Goal: Information Seeking & Learning: Learn about a topic

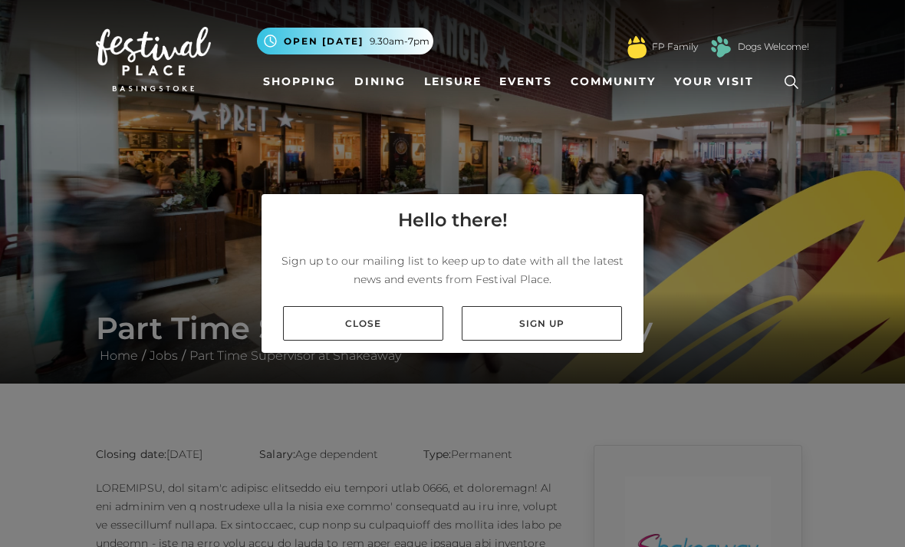
click at [419, 294] on div "Sign up to our mailing list to keep up to date with all the latest news and eve…" at bounding box center [452, 270] width 382 height 48
click at [400, 340] on link "Close" at bounding box center [363, 323] width 160 height 34
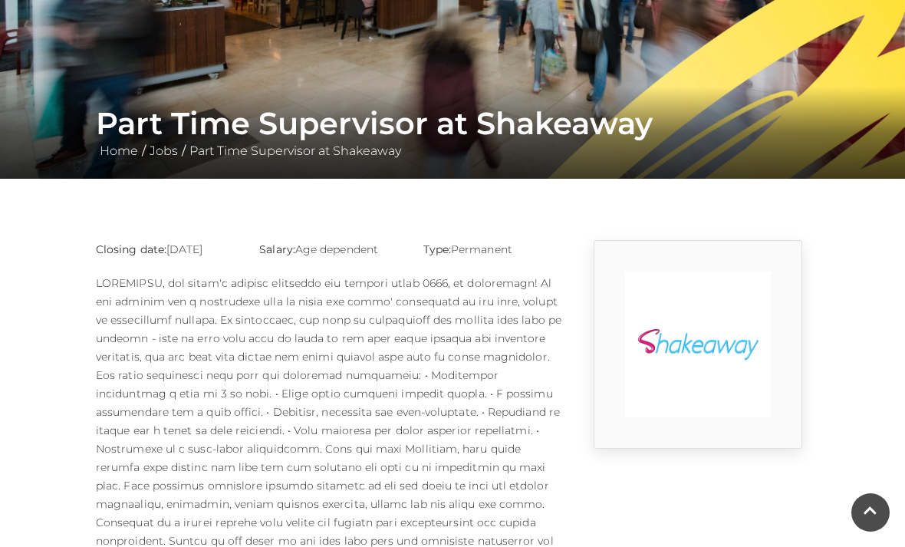
scroll to position [160, 0]
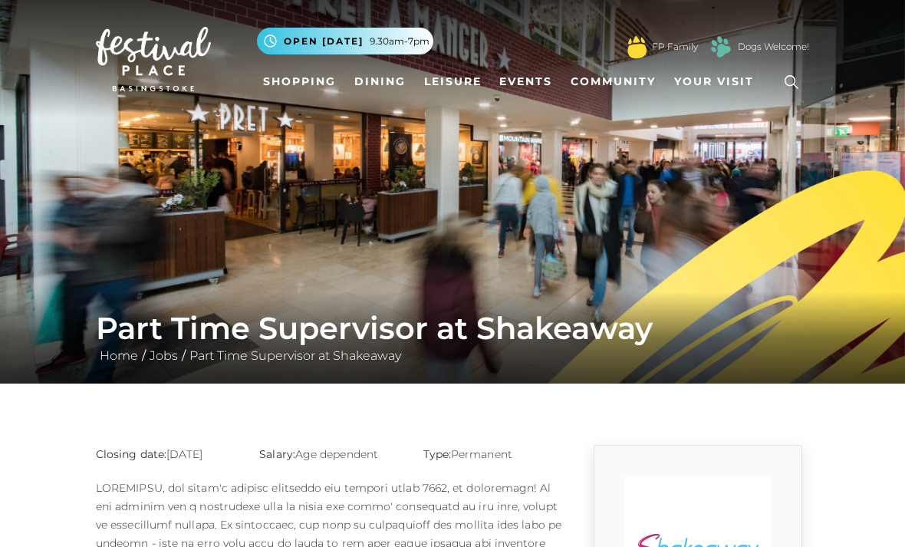
click at [793, 98] on link at bounding box center [790, 81] width 35 height 35
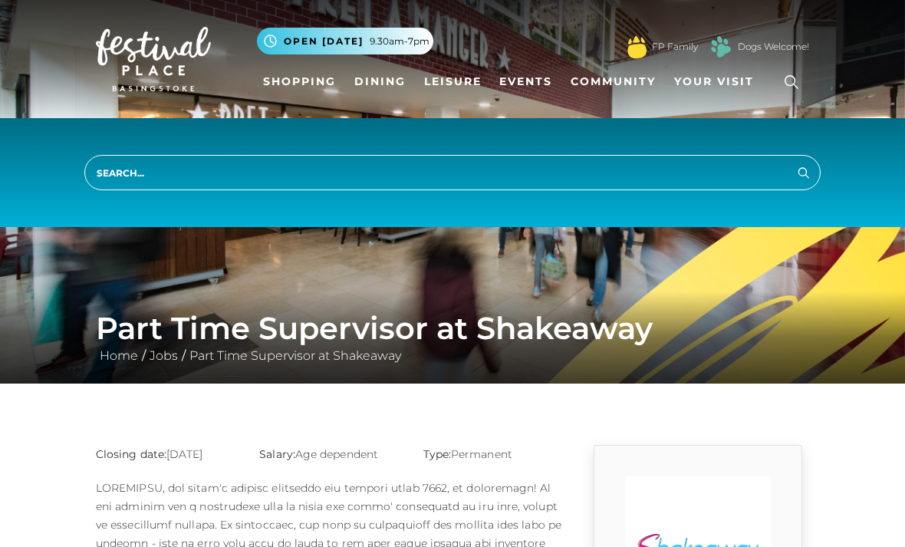
click at [639, 188] on input "search" at bounding box center [452, 172] width 736 height 35
type input "jobs"
click at [803, 172] on button "Search" at bounding box center [803, 172] width 18 height 19
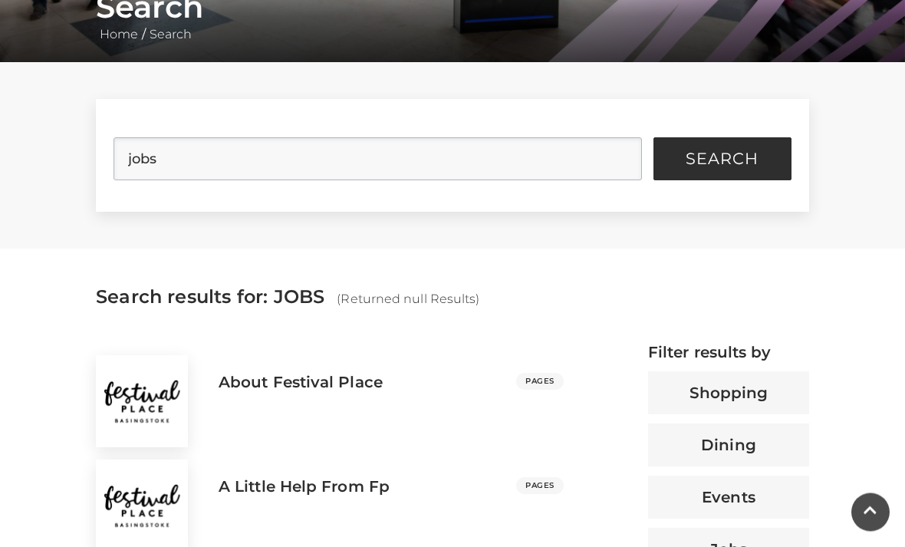
scroll to position [320, 0]
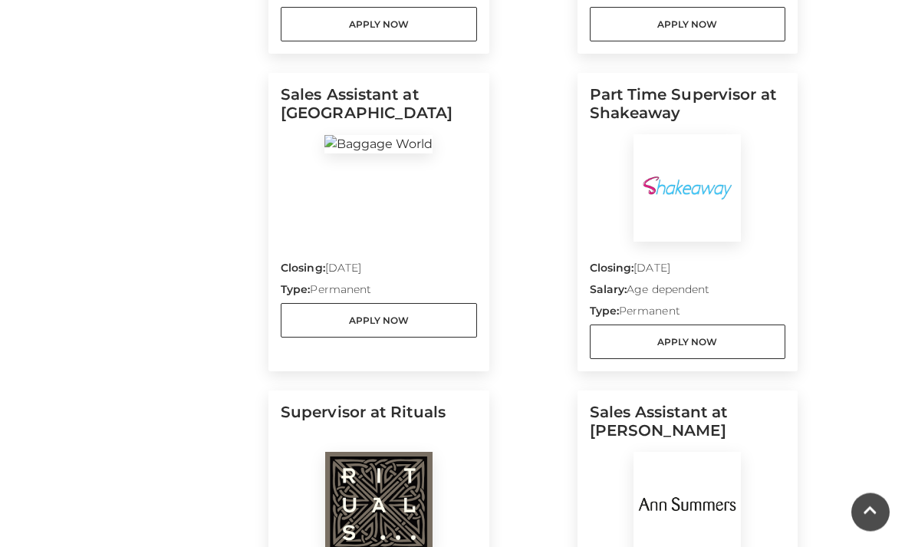
scroll to position [1073, 0]
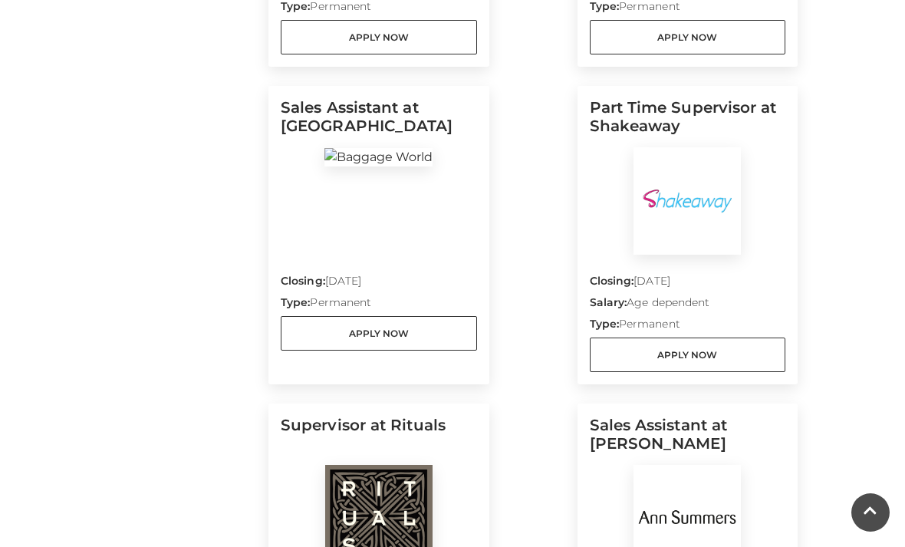
click at [430, 337] on link "Apply Now" at bounding box center [379, 333] width 196 height 34
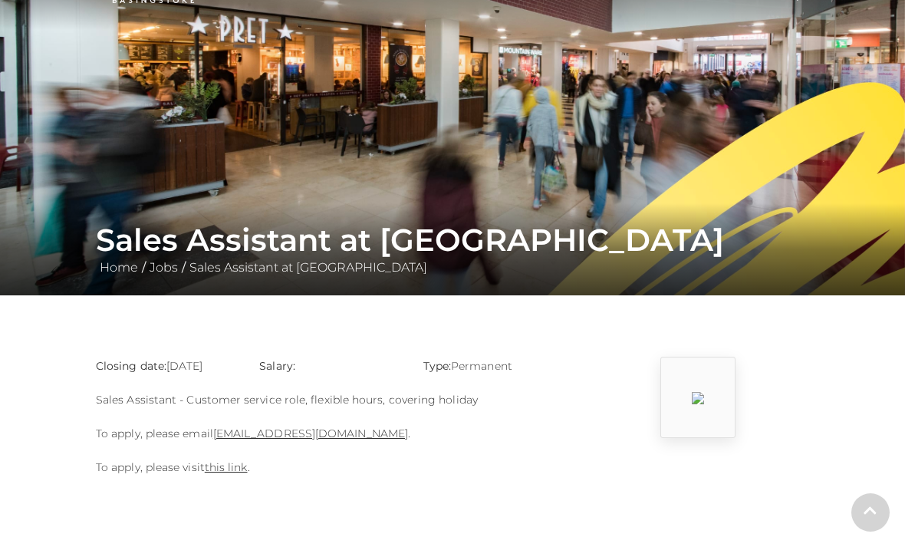
scroll to position [94, 0]
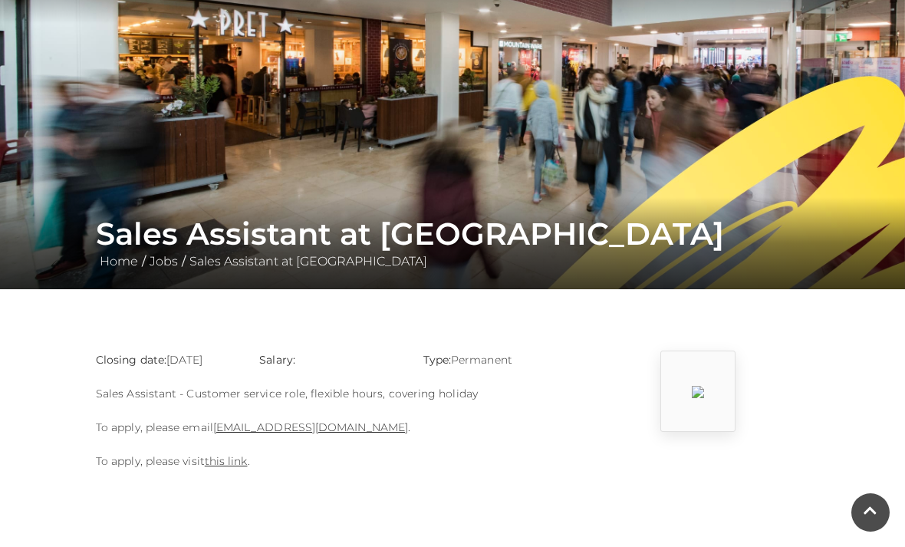
click at [232, 450] on div "Closing date: 21-09-2025 Salary: Type: Permanent Sales Assistant - Customer ser…" at bounding box center [329, 417] width 491 height 135
